Goal: Find specific page/section: Find specific page/section

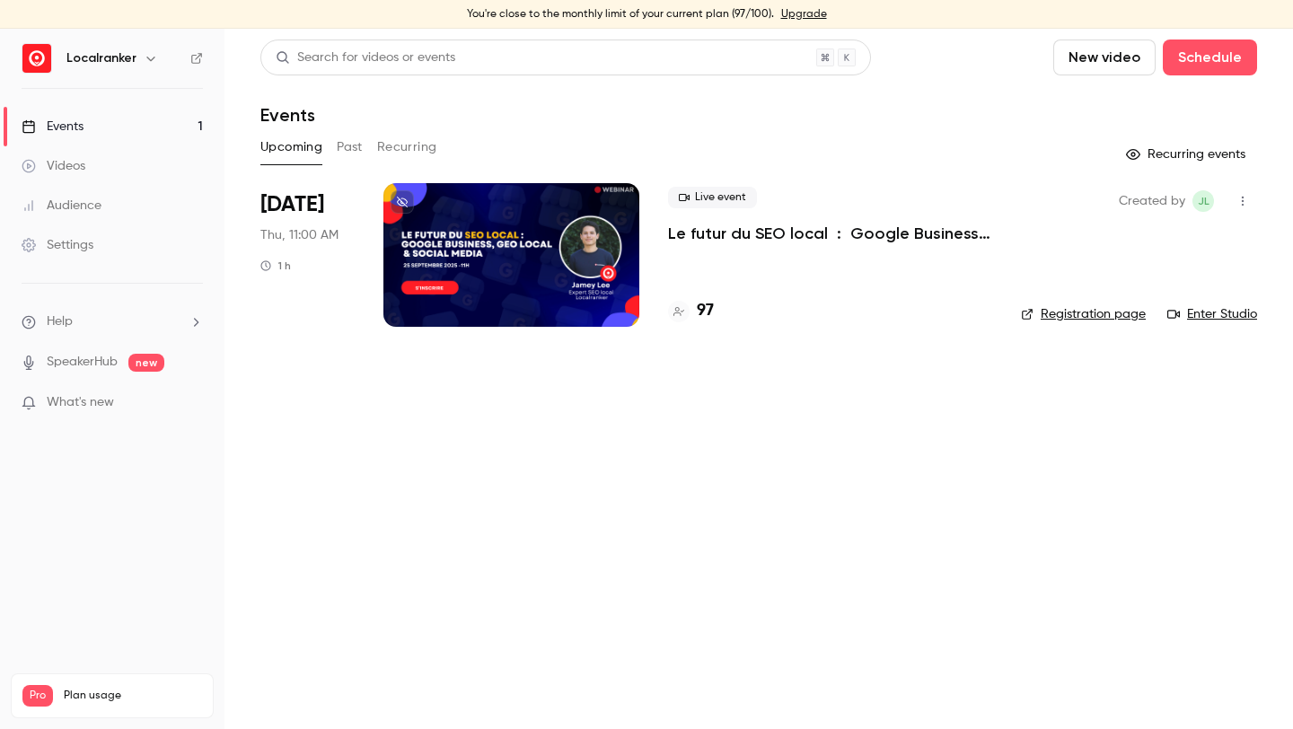
click at [709, 308] on h4 "97" at bounding box center [705, 311] width 17 height 24
